Goal: Navigation & Orientation: Find specific page/section

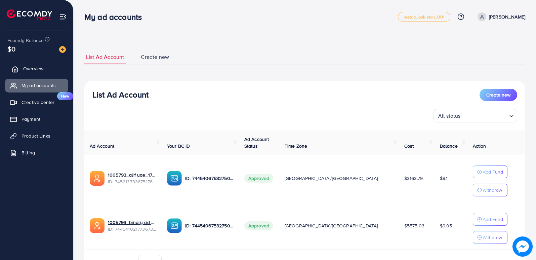
click at [39, 70] on span "Overview" at bounding box center [33, 68] width 20 height 7
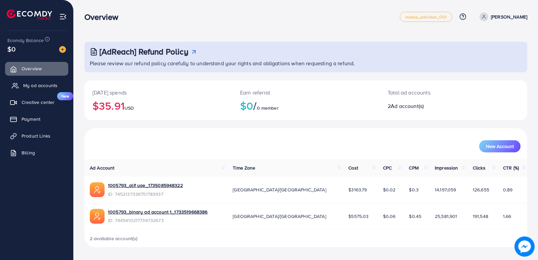
click at [34, 86] on span "My ad accounts" at bounding box center [40, 85] width 34 height 7
